Goal: Information Seeking & Learning: Find specific fact

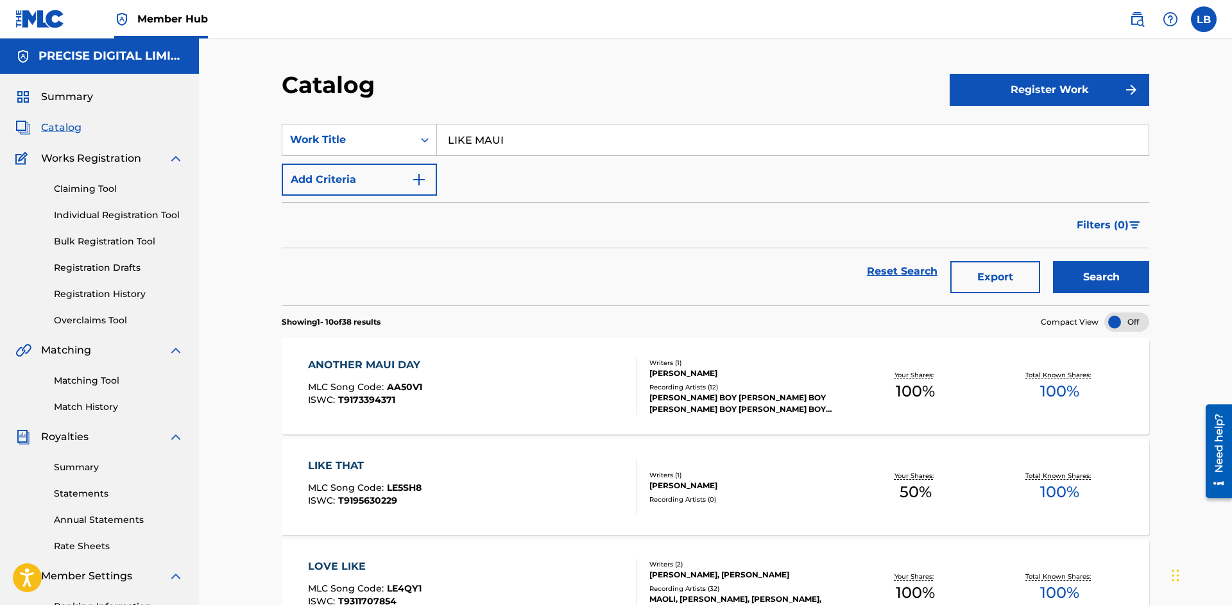
click at [536, 127] on input "LIKE MAUI" at bounding box center [792, 139] width 711 height 31
paste input "O [PERSON_NAME]"
type input "O [PERSON_NAME]"
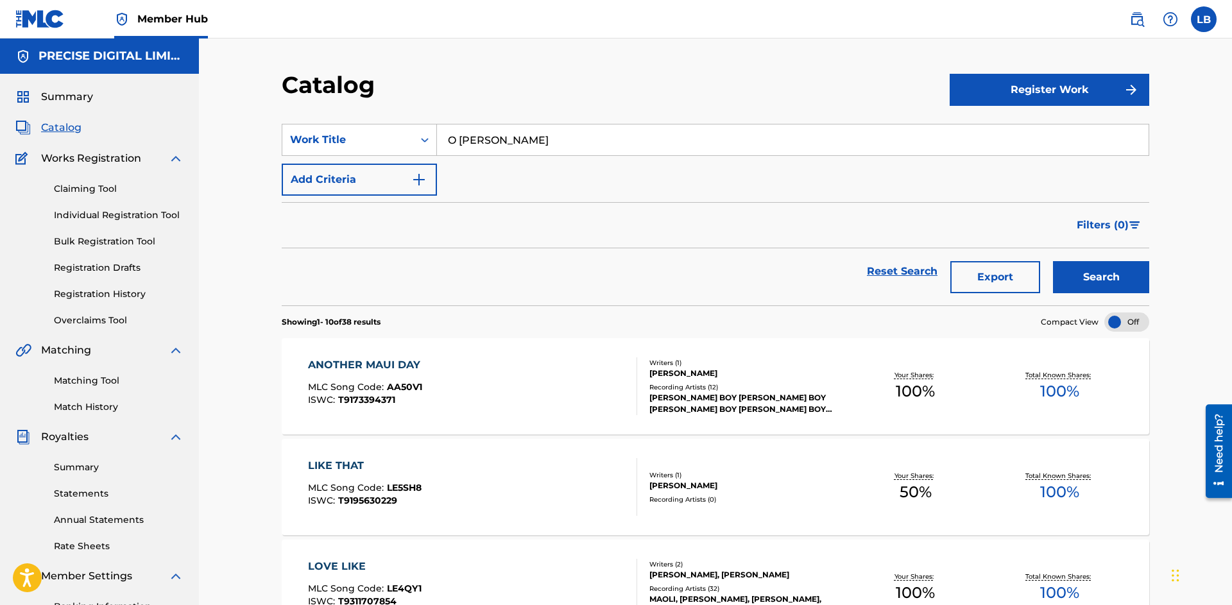
click at [1053, 261] on button "Search" at bounding box center [1101, 277] width 96 height 32
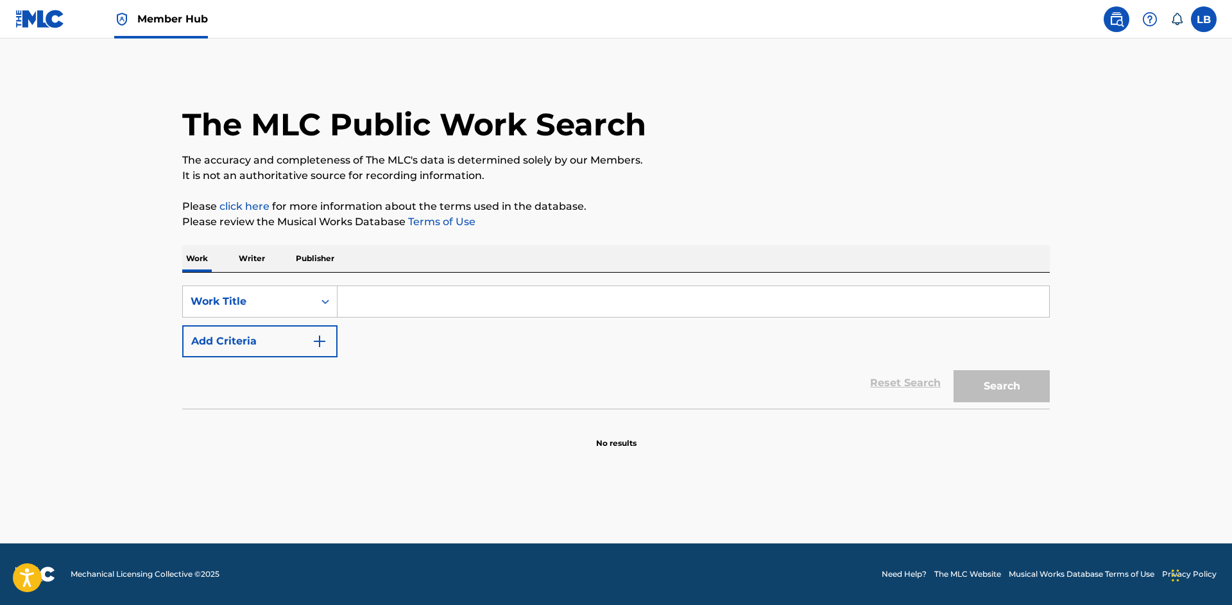
click at [361, 301] on input "Search Form" at bounding box center [692, 301] width 711 height 31
paste input "O [PERSON_NAME]"
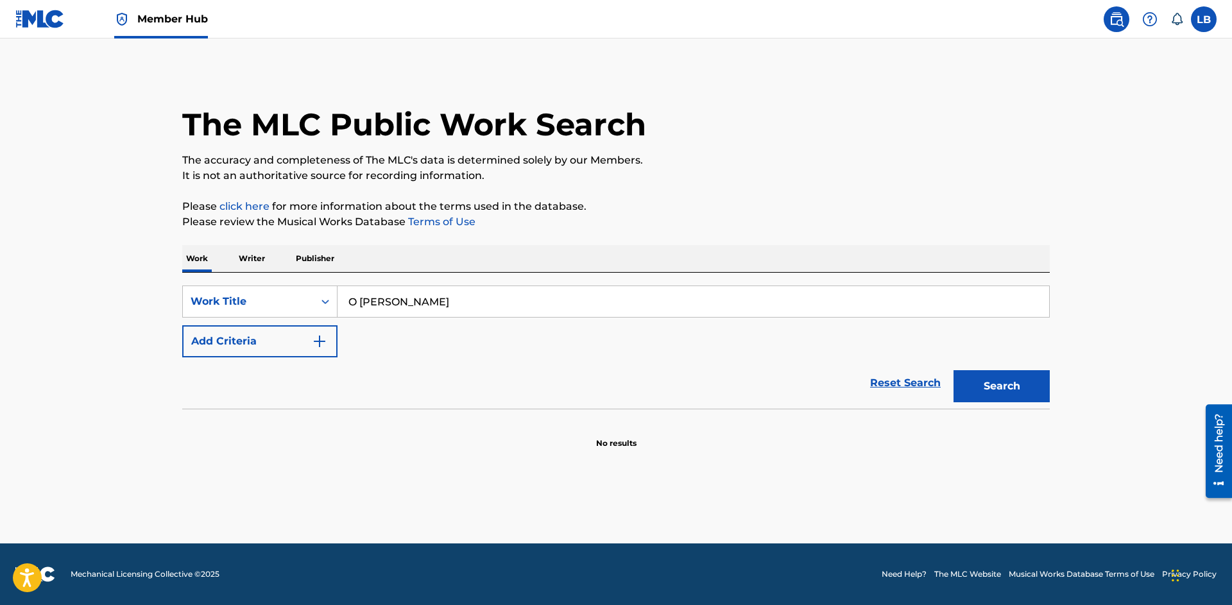
type input "O [PERSON_NAME]"
click at [953, 370] on button "Search" at bounding box center [1001, 386] width 96 height 32
